Goal: Task Accomplishment & Management: Manage account settings

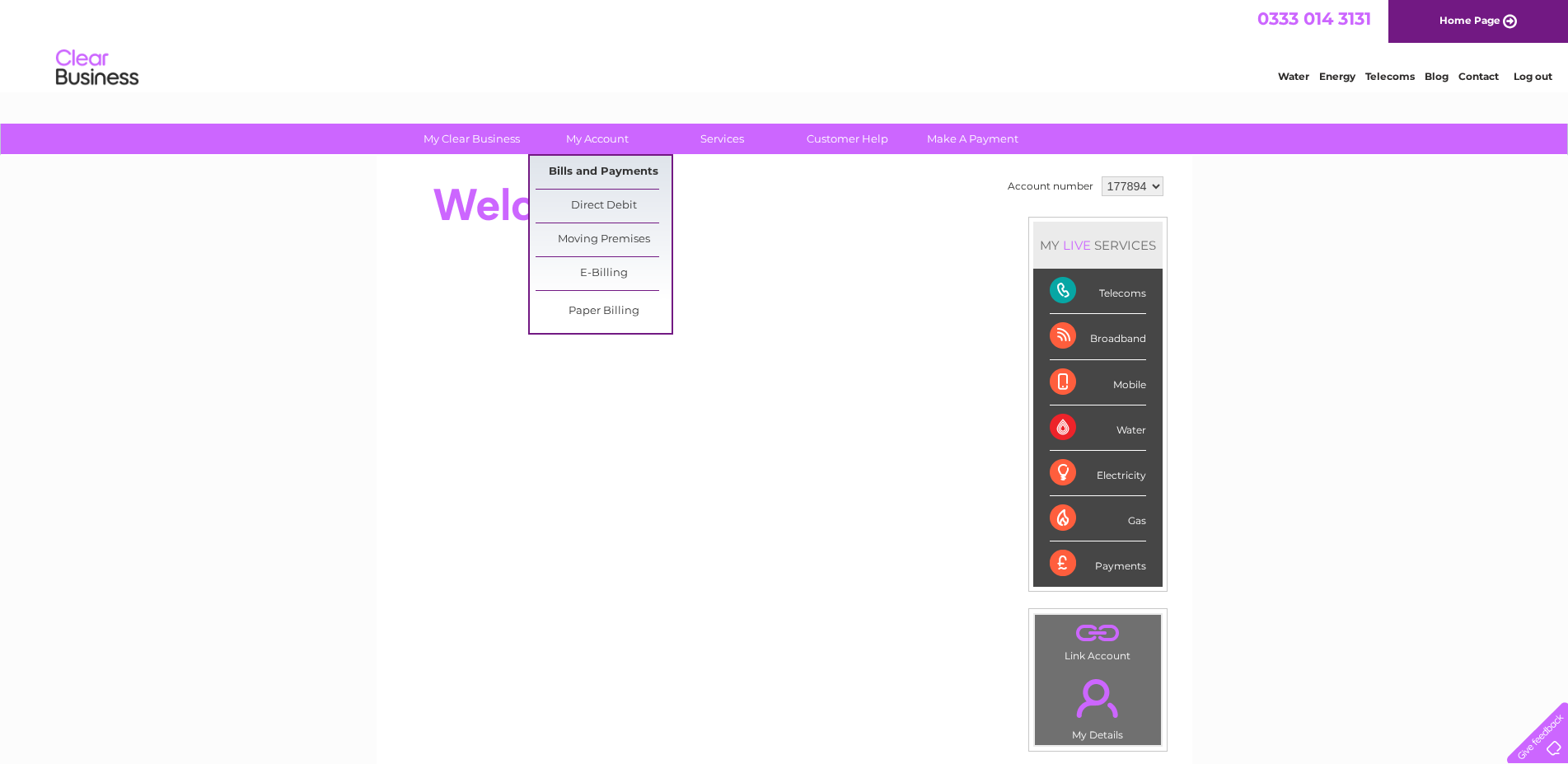
click at [605, 167] on link "Bills and Payments" at bounding box center [603, 172] width 136 height 33
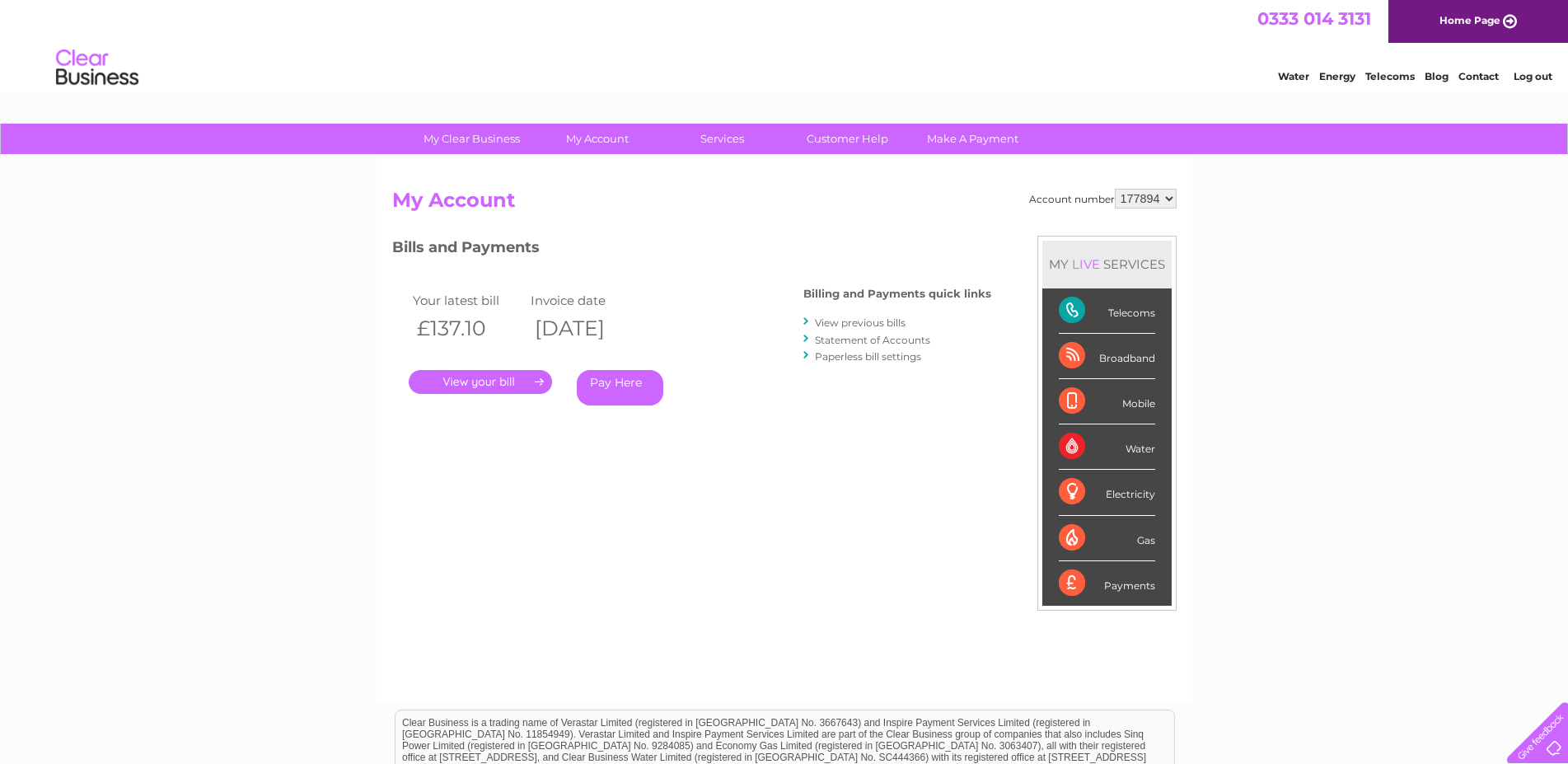
click at [853, 325] on link "View previous bills" at bounding box center [860, 323] width 90 height 12
